Goal: Find contact information: Find contact information

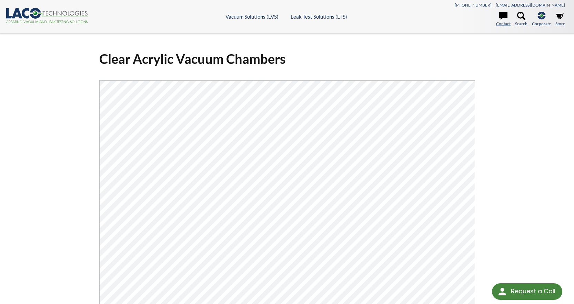
click at [500, 20] on icon at bounding box center [503, 16] width 8 height 8
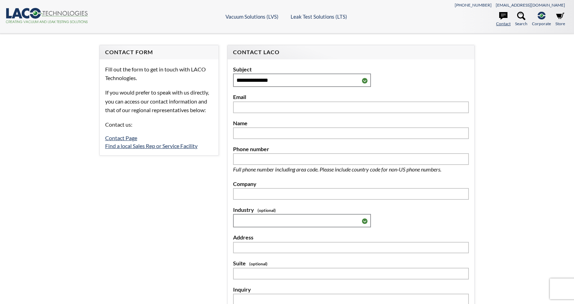
select select "Language Translate Widget"
click at [52, 15] on icon ".cls-1{fill:#193661;}.cls-2{fill:#58595b;}.cls-3{fill:url(#radial-gradient);}.c…" at bounding box center [47, 15] width 83 height 15
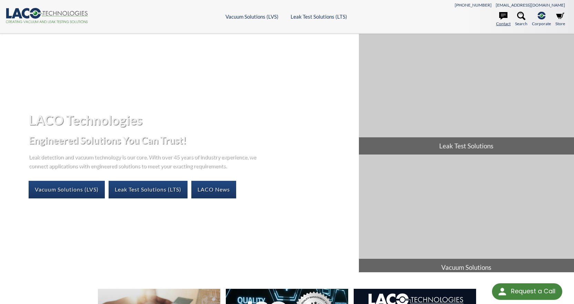
click at [503, 17] on icon at bounding box center [503, 16] width 8 height 8
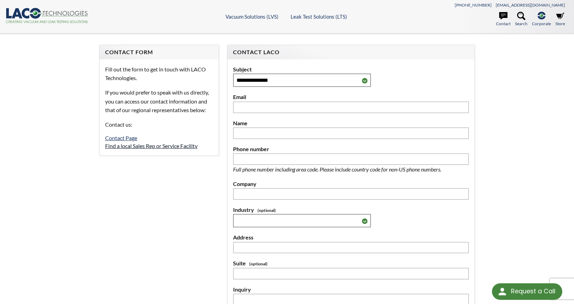
click at [185, 145] on link "Find a local Sales Rep or Service Facility" at bounding box center [151, 145] width 92 height 7
